Goal: Book appointment/travel/reservation

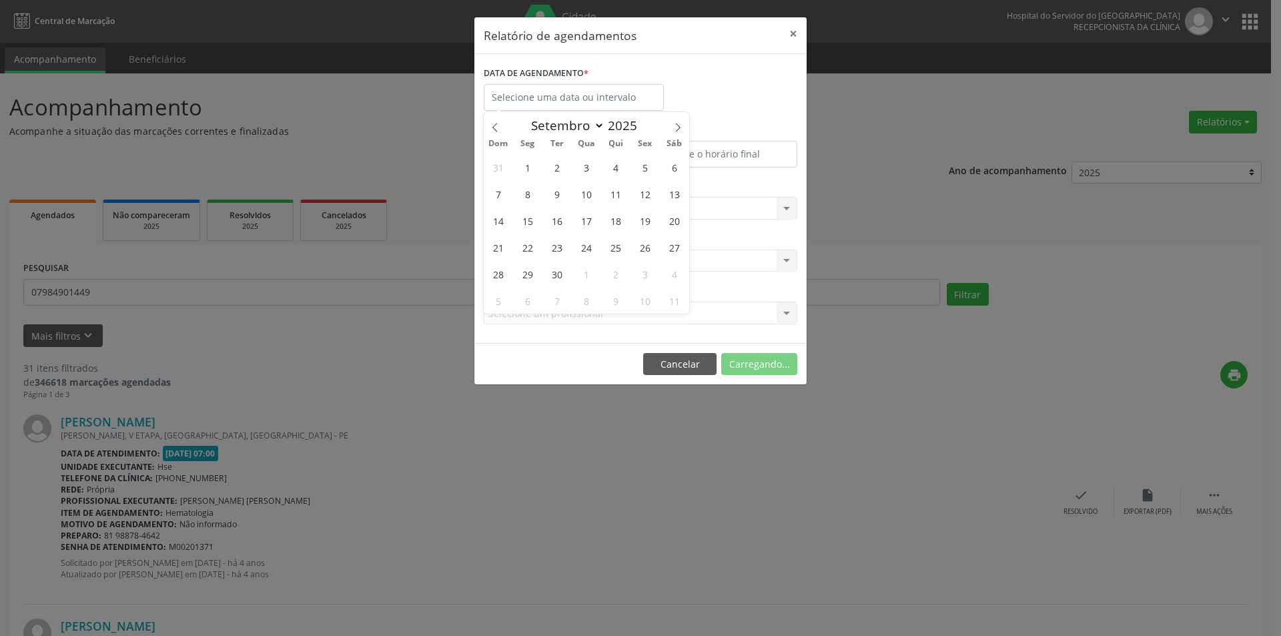
select select "8"
click at [587, 176] on span "3" at bounding box center [586, 167] width 26 height 26
type input "03/09/2025"
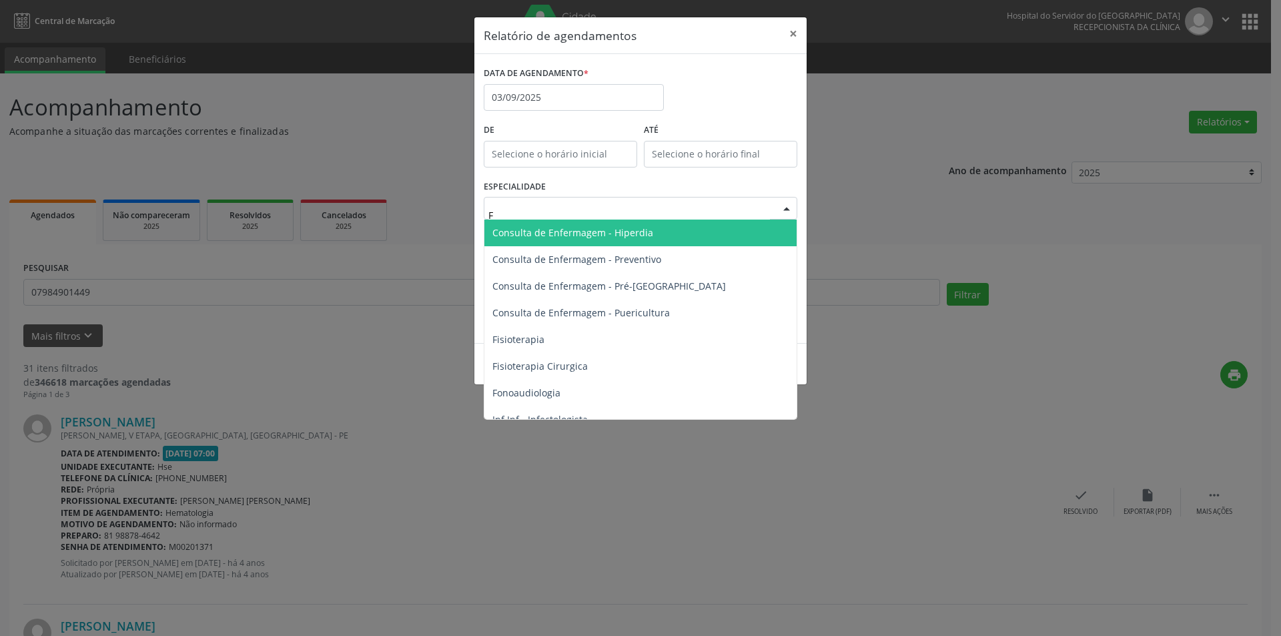
type input "FI"
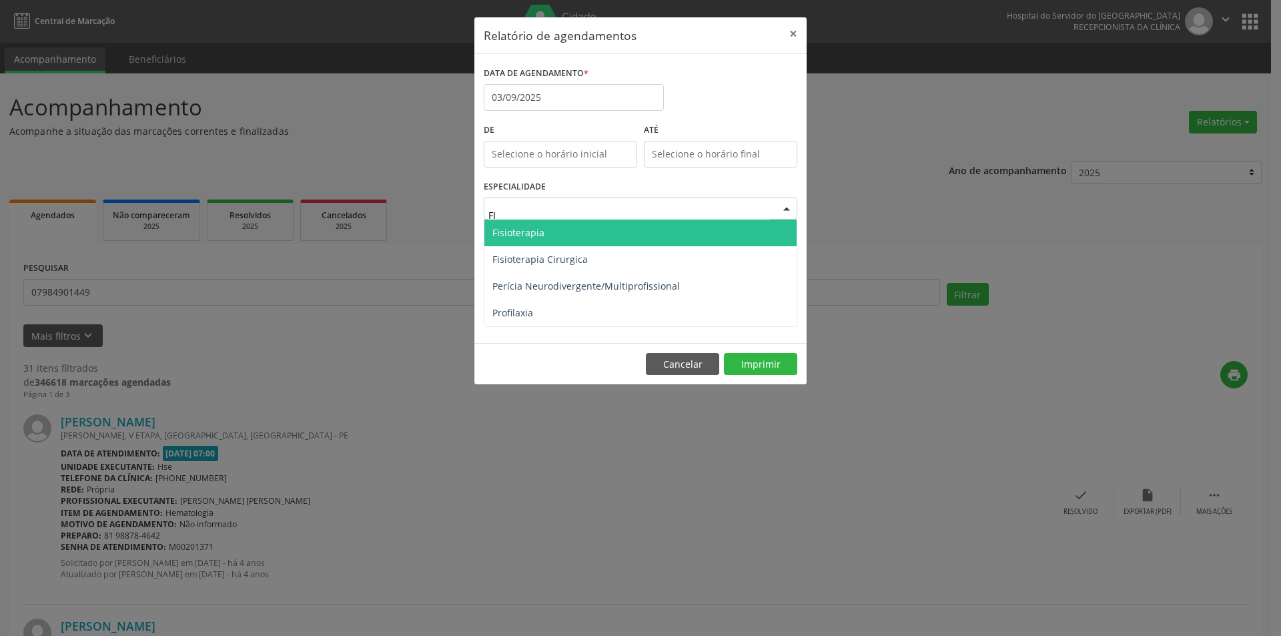
click at [583, 232] on span "Fisioterapia" at bounding box center [640, 233] width 312 height 27
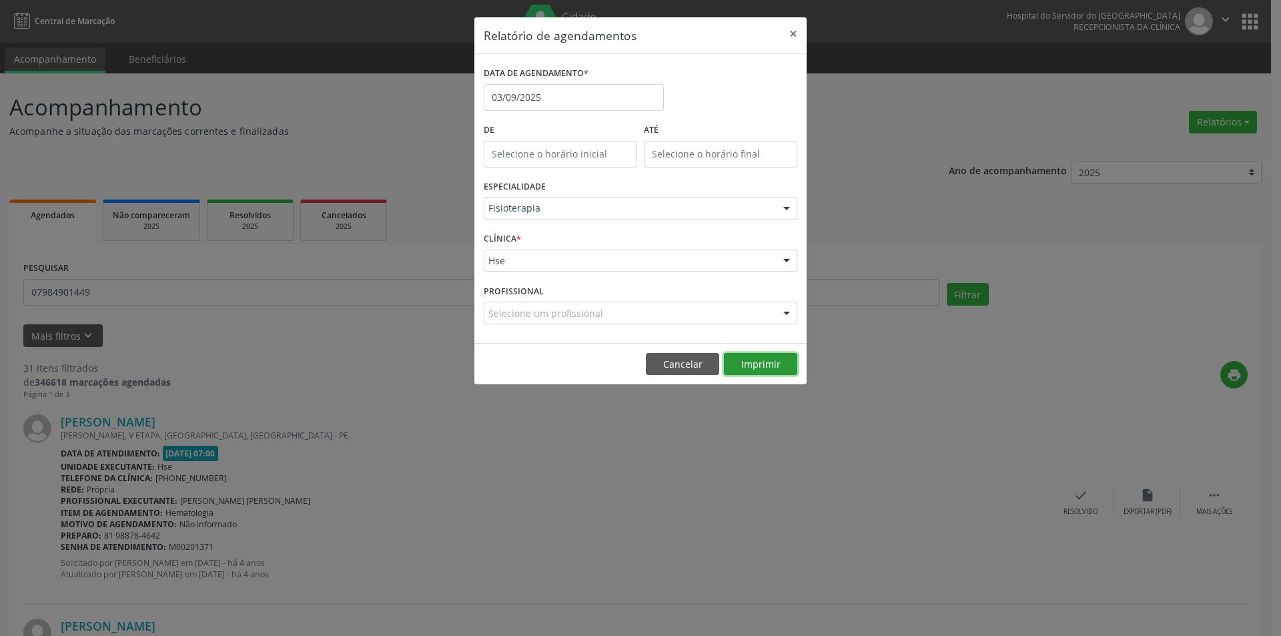
click at [763, 357] on button "Imprimir" at bounding box center [760, 364] width 73 height 23
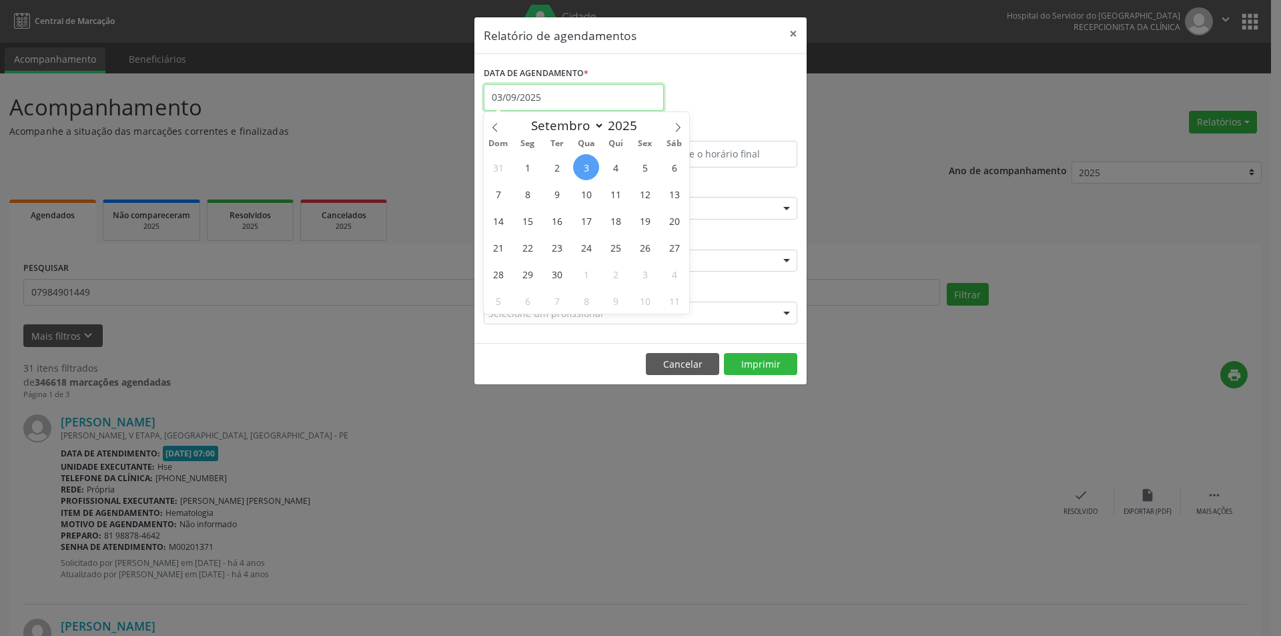
click at [553, 87] on input "03/09/2025" at bounding box center [574, 97] width 180 height 27
click at [496, 131] on icon at bounding box center [494, 127] width 5 height 9
select select "7"
click at [591, 268] on span "27" at bounding box center [586, 274] width 26 height 26
type input "[DATE]"
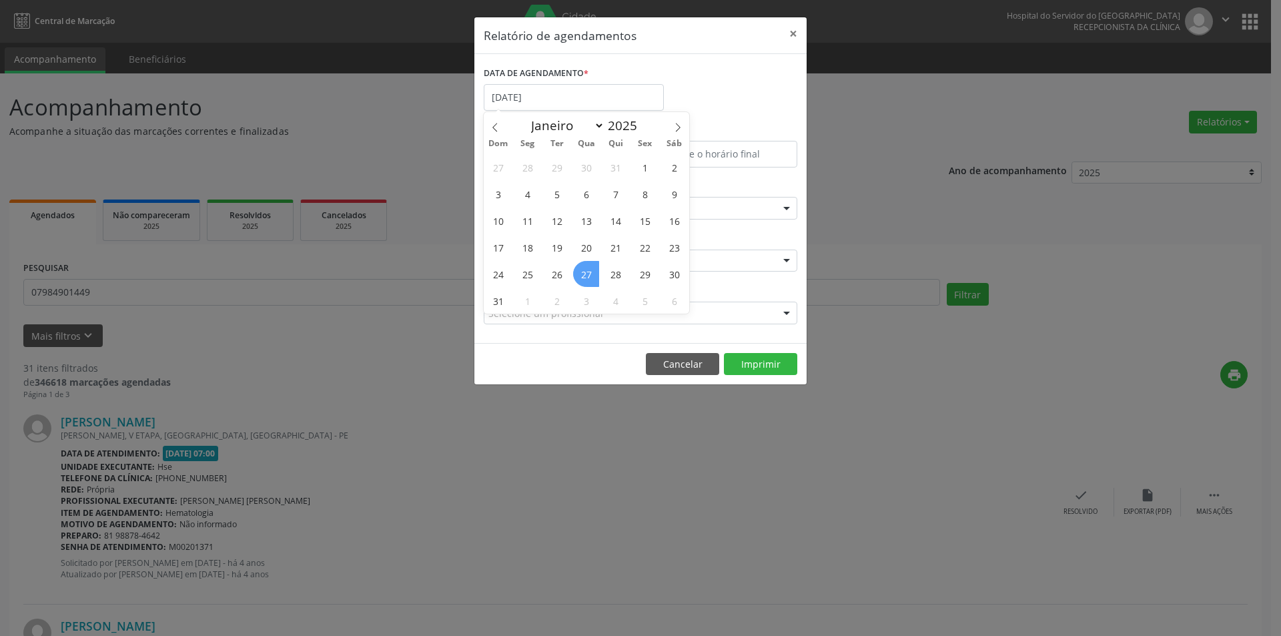
click at [591, 268] on span "27" at bounding box center [586, 274] width 26 height 26
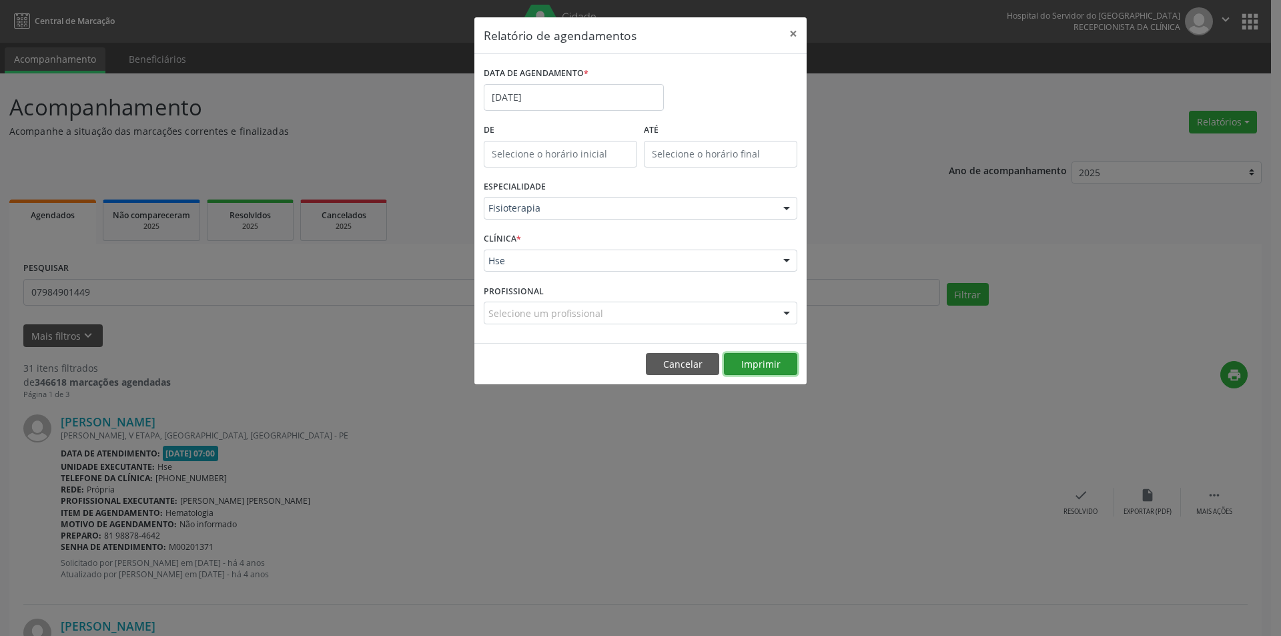
click at [757, 367] on button "Imprimir" at bounding box center [760, 364] width 73 height 23
